Goal: Task Accomplishment & Management: Manage account settings

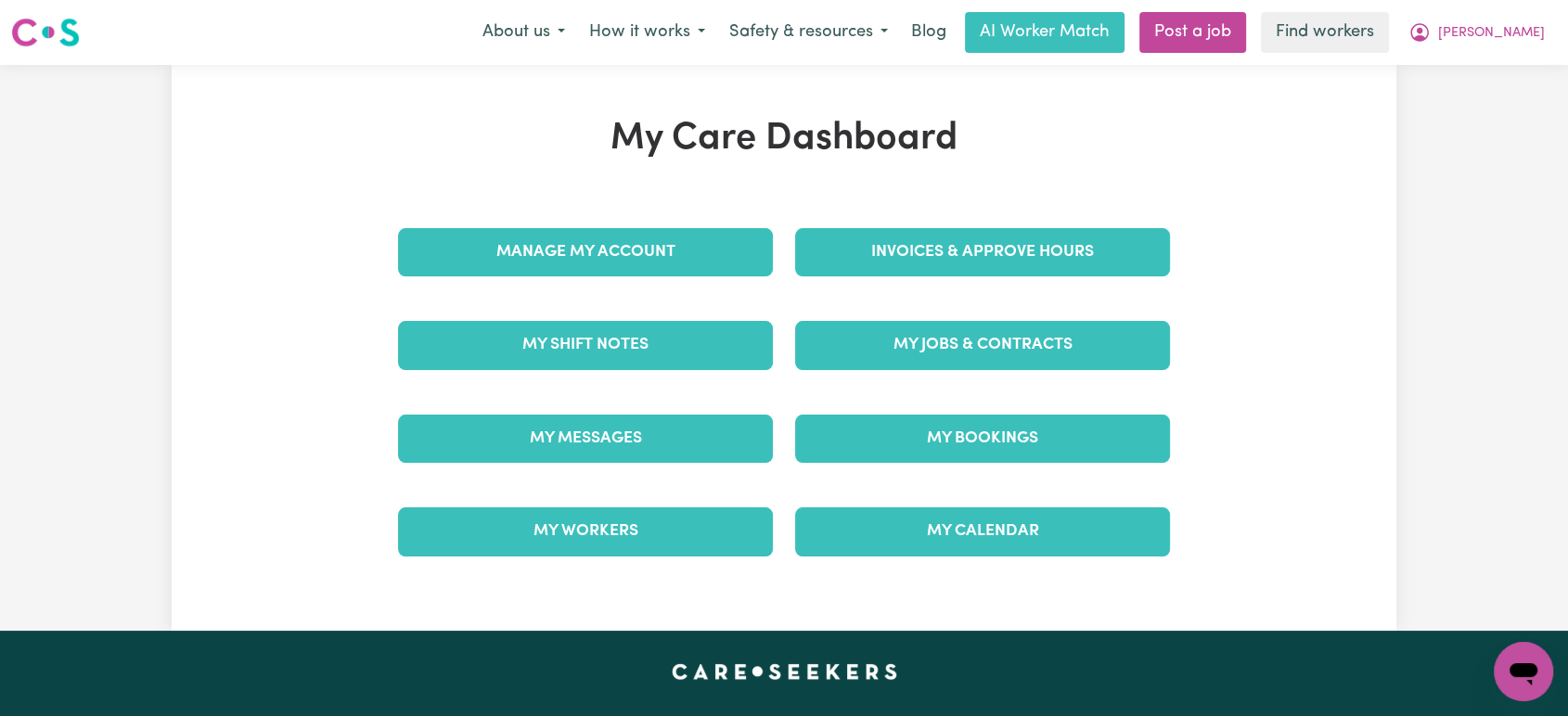
click at [1015, 287] on div "Invoices & Approve Hours" at bounding box center [982, 252] width 397 height 93
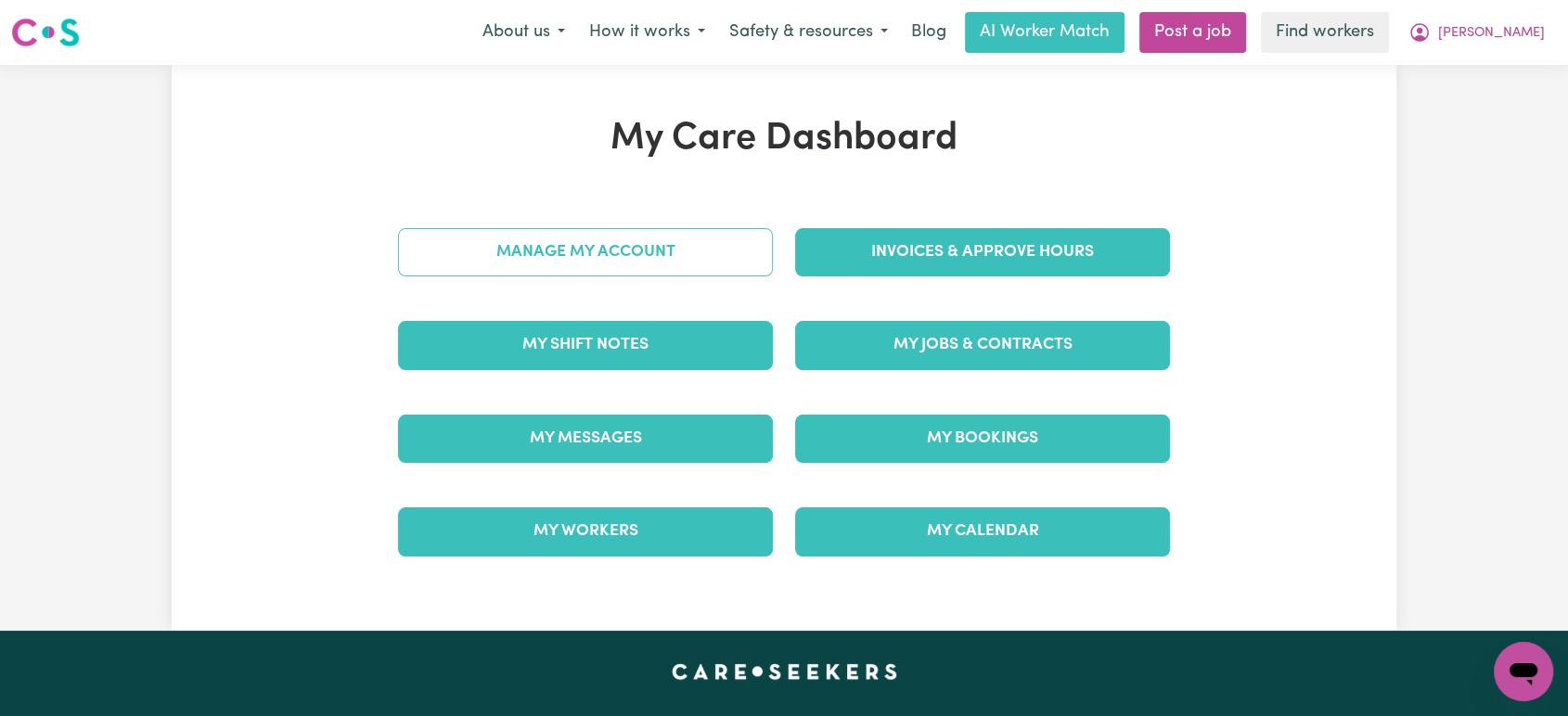
click at [632, 258] on link "Manage My Account" at bounding box center [585, 252] width 374 height 48
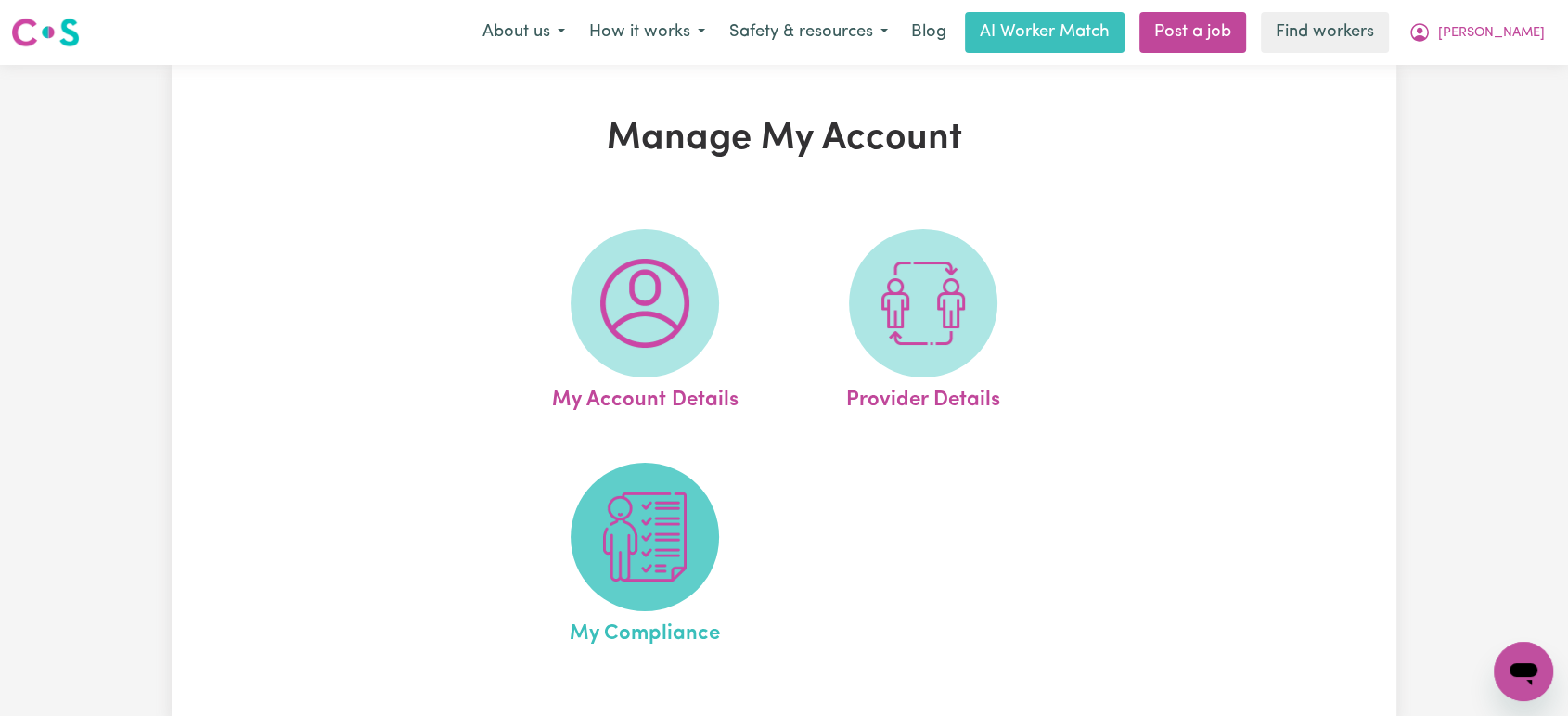
click at [661, 507] on img at bounding box center [645, 538] width 89 height 89
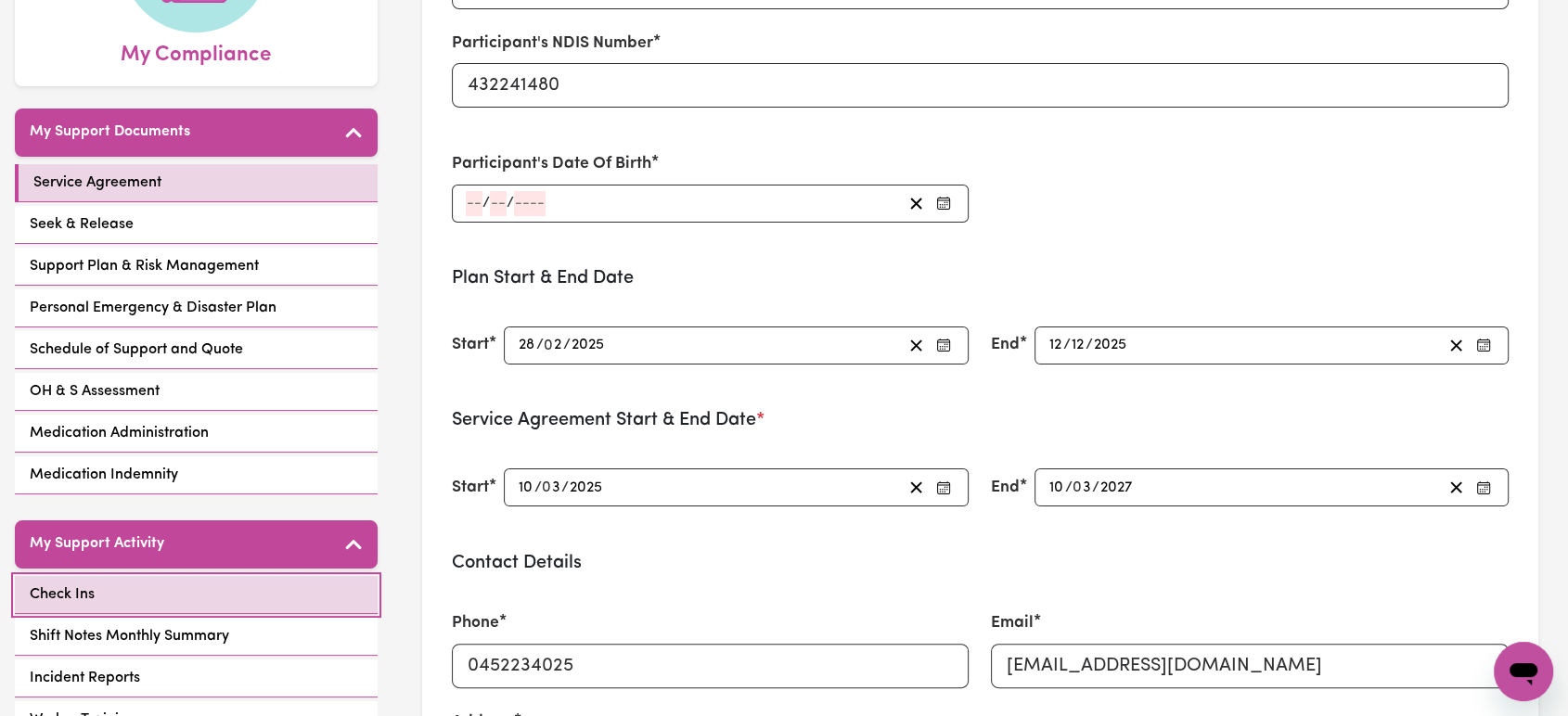
click at [217, 590] on link "Check Ins" at bounding box center [196, 596] width 363 height 38
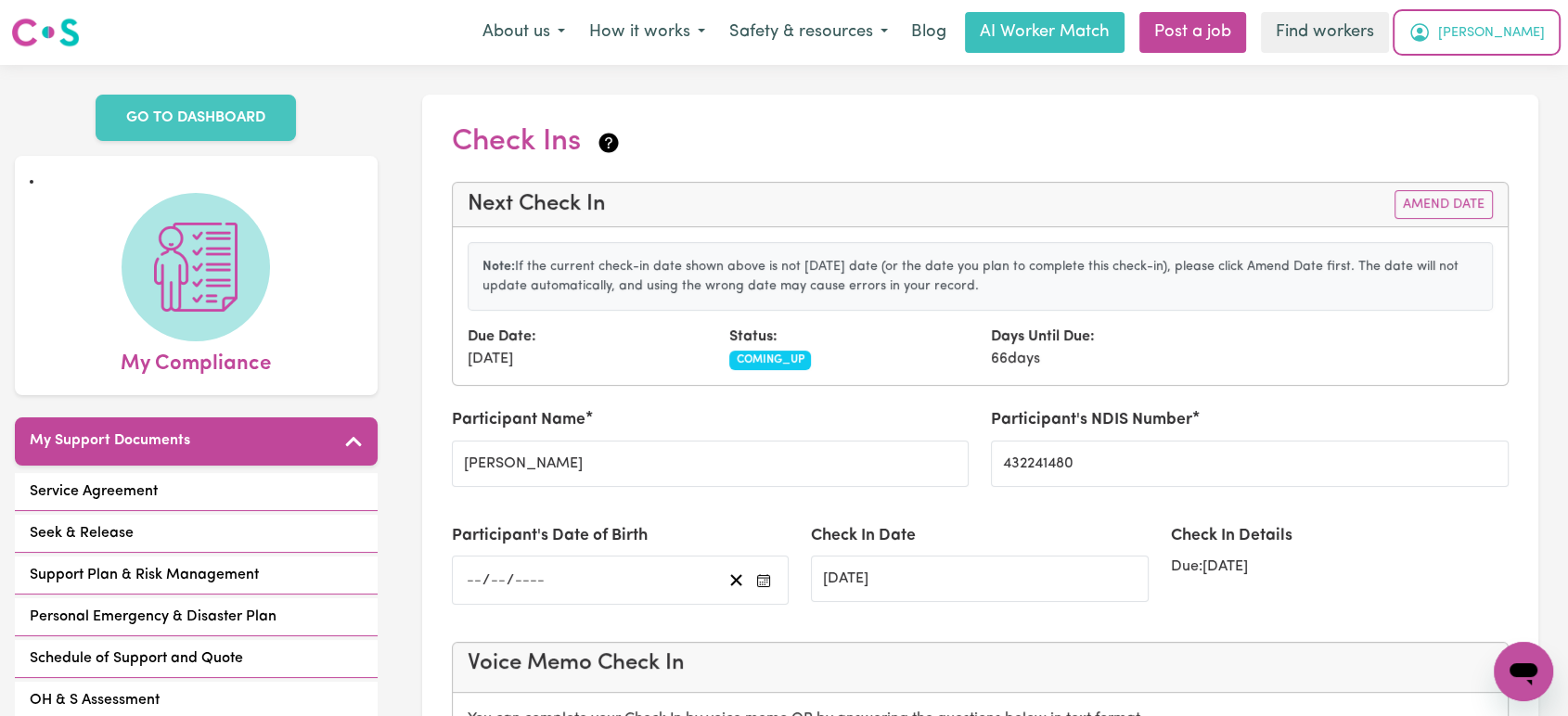
click at [1510, 33] on span "[PERSON_NAME]" at bounding box center [1491, 33] width 107 height 21
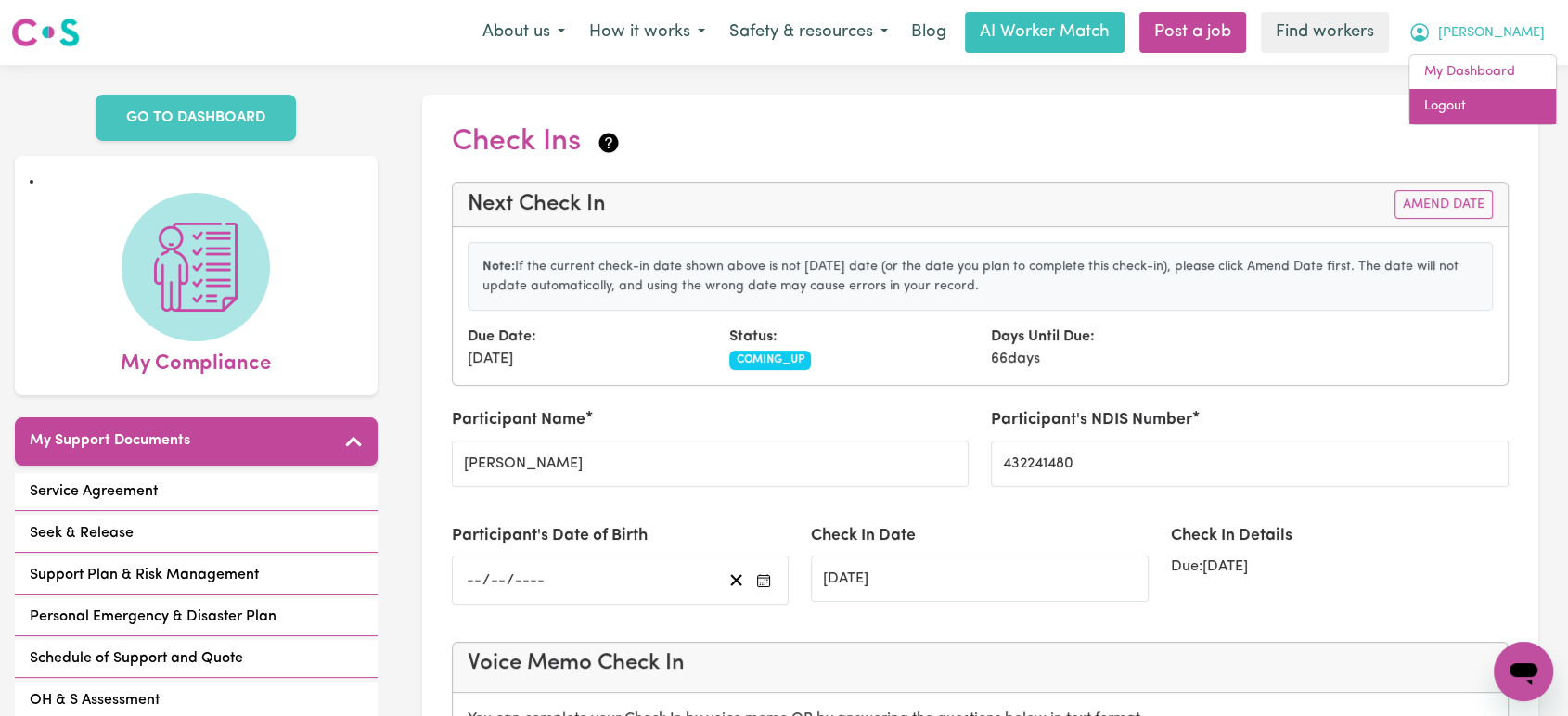
click at [1503, 102] on link "Logout" at bounding box center [1483, 106] width 147 height 35
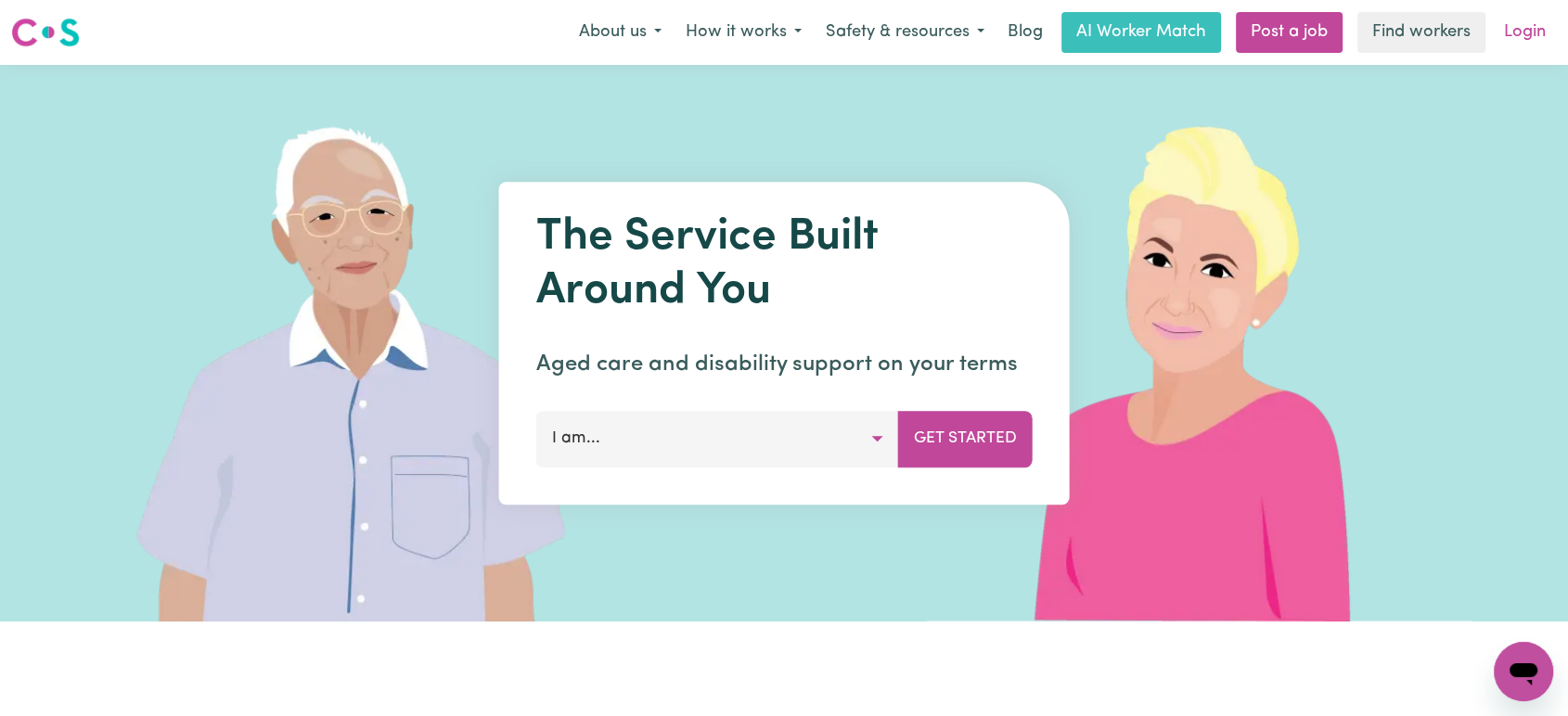
click at [1522, 39] on link "Login" at bounding box center [1525, 32] width 64 height 41
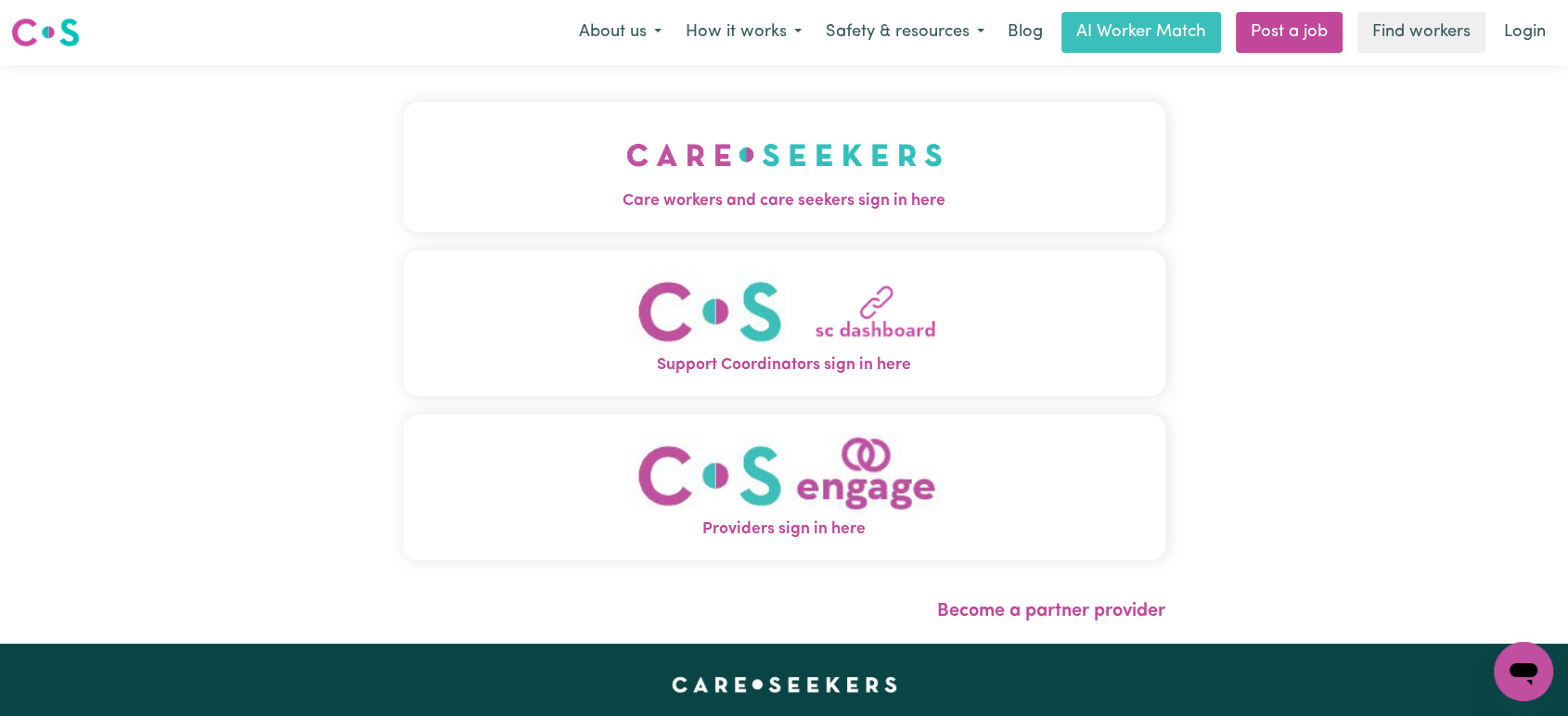
drag, startPoint x: 553, startPoint y: 233, endPoint x: 542, endPoint y: 225, distance: 13.6
click at [553, 232] on div "Care workers and care seekers sign in here Support Coordinators sign in here Pr…" at bounding box center [784, 340] width 761 height 477
click at [599, 179] on button "Care workers and care seekers sign in here" at bounding box center [784, 167] width 761 height 130
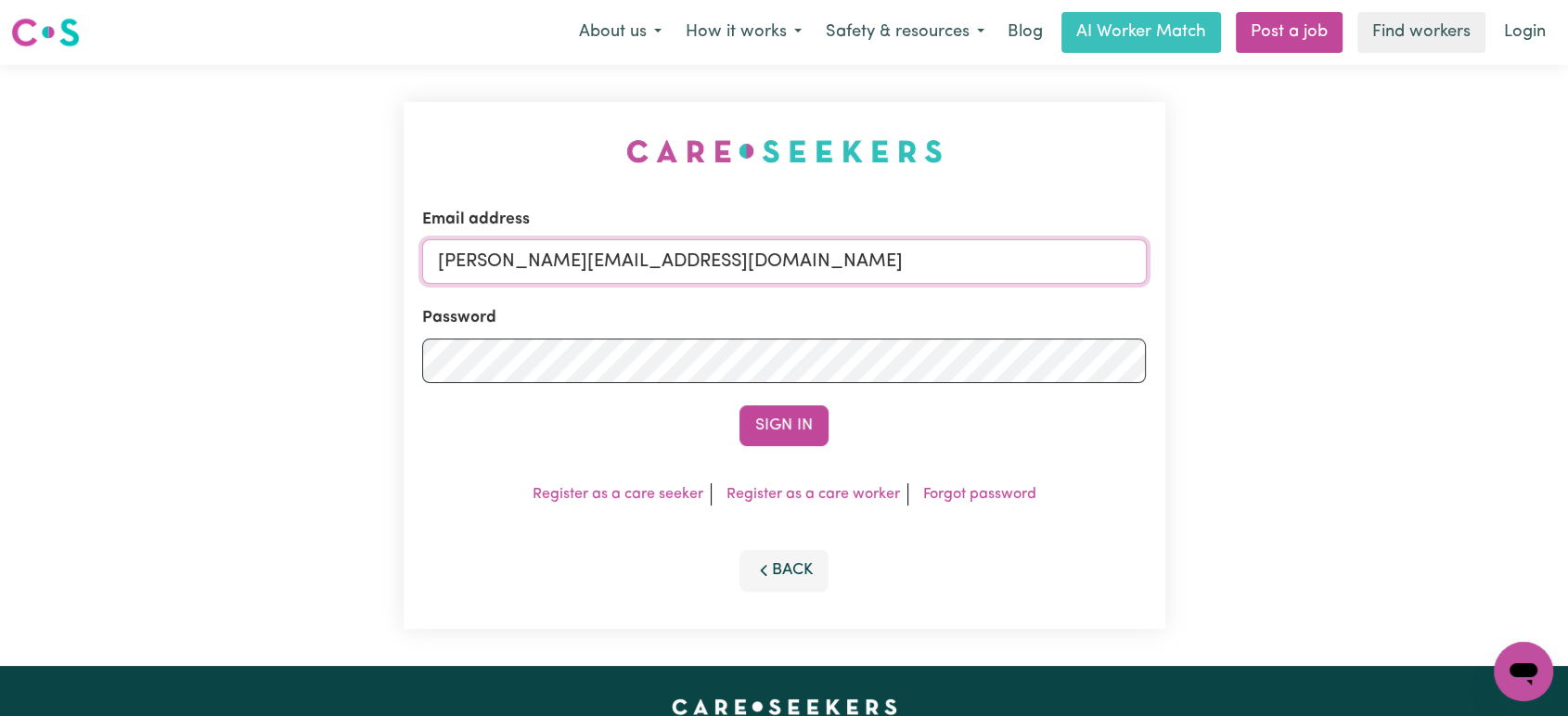
click at [814, 272] on input "[PERSON_NAME][EMAIL_ADDRESS][DOMAIN_NAME]" at bounding box center [784, 261] width 724 height 45
drag, startPoint x: 881, startPoint y: 260, endPoint x: 534, endPoint y: 261, distance: 347.0
click at [534, 261] on input "[EMAIL_ADDRESS][DOMAIN_NAME]" at bounding box center [784, 261] width 724 height 45
type input "[EMAIL_ADDRESS][DOMAIN_NAME]"
click at [835, 417] on div "Sign In" at bounding box center [784, 426] width 724 height 41
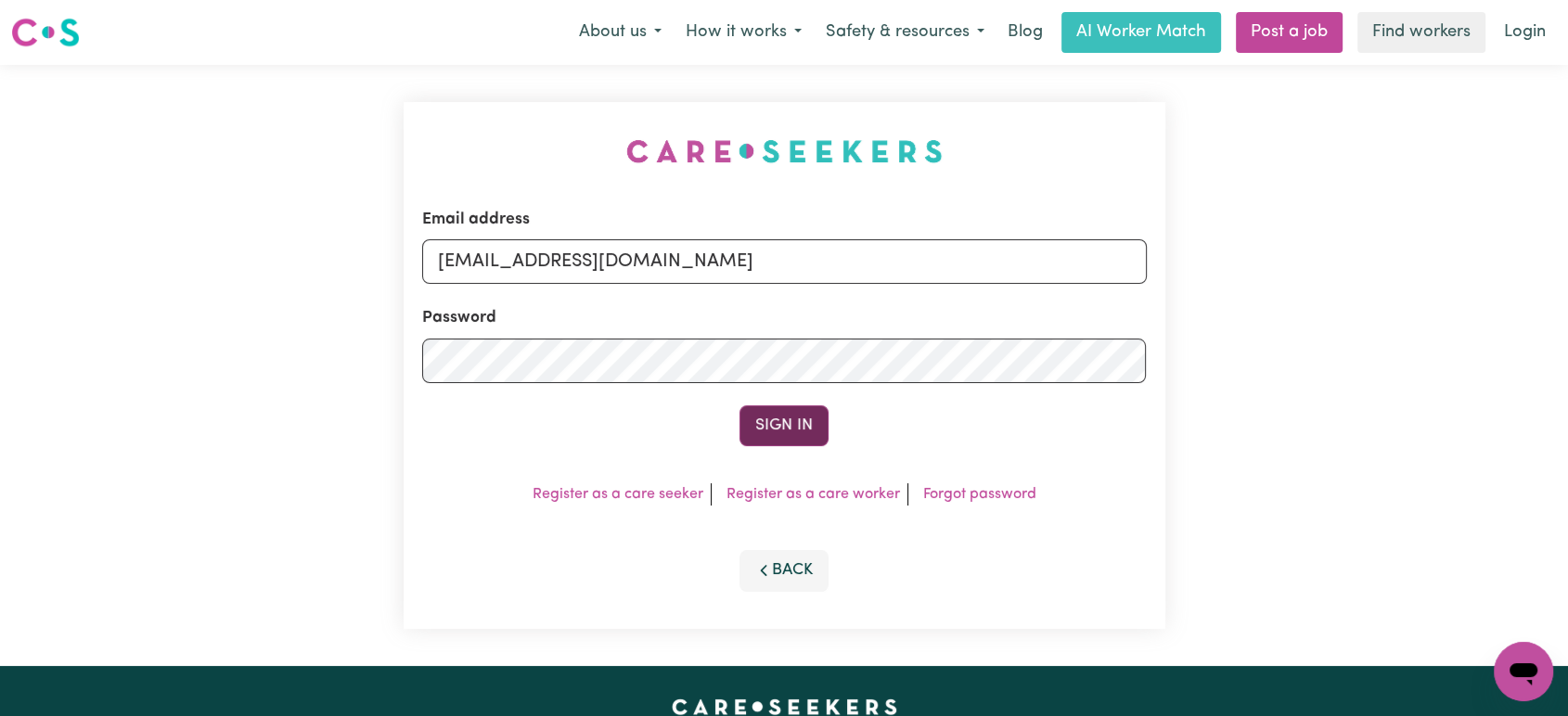
click at [775, 429] on button "Sign In" at bounding box center [784, 426] width 89 height 41
